Goal: Task Accomplishment & Management: Manage account settings

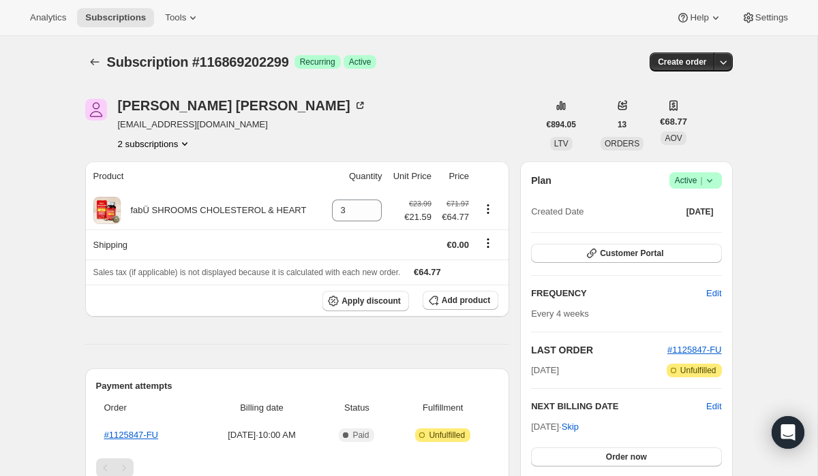
click at [704, 181] on icon at bounding box center [709, 181] width 14 height 14
click at [661, 230] on span "Cancel subscription" at bounding box center [689, 230] width 77 height 10
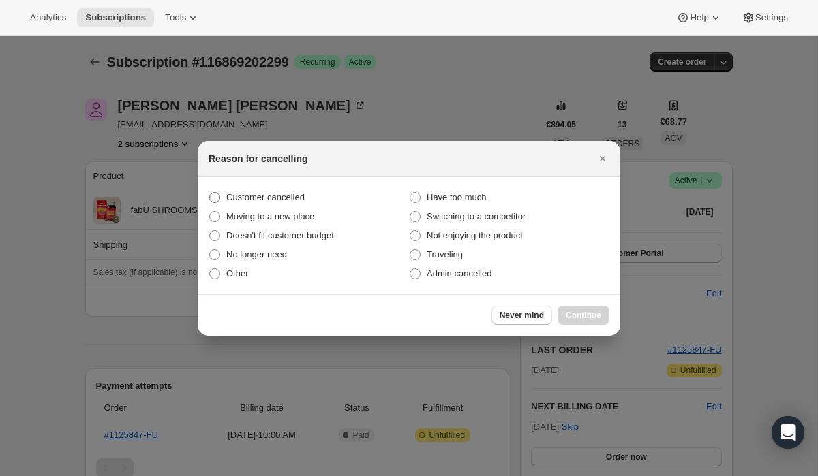
click at [214, 197] on span ":rbk:" at bounding box center [214, 197] width 11 height 11
click at [210, 193] on input "Customer cancelled" at bounding box center [209, 192] width 1 height 1
radio input "true"
click at [574, 320] on button "Continue" at bounding box center [583, 315] width 52 height 19
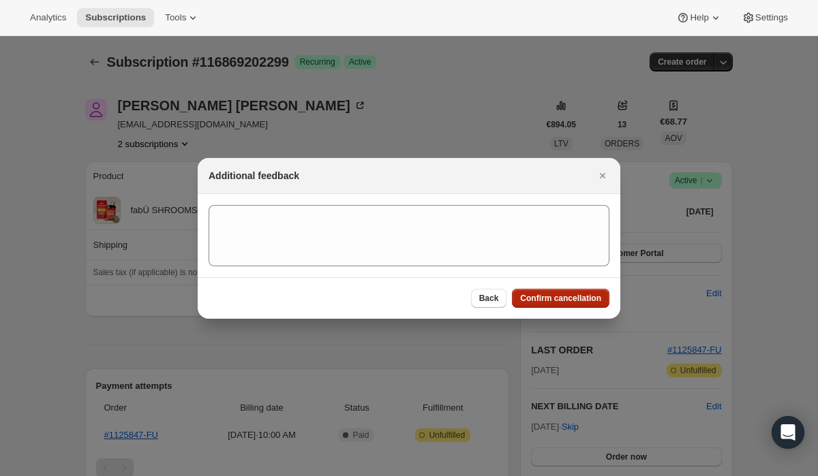
click at [545, 296] on span "Confirm cancellation" at bounding box center [560, 298] width 81 height 11
